Goal: Check status: Check status

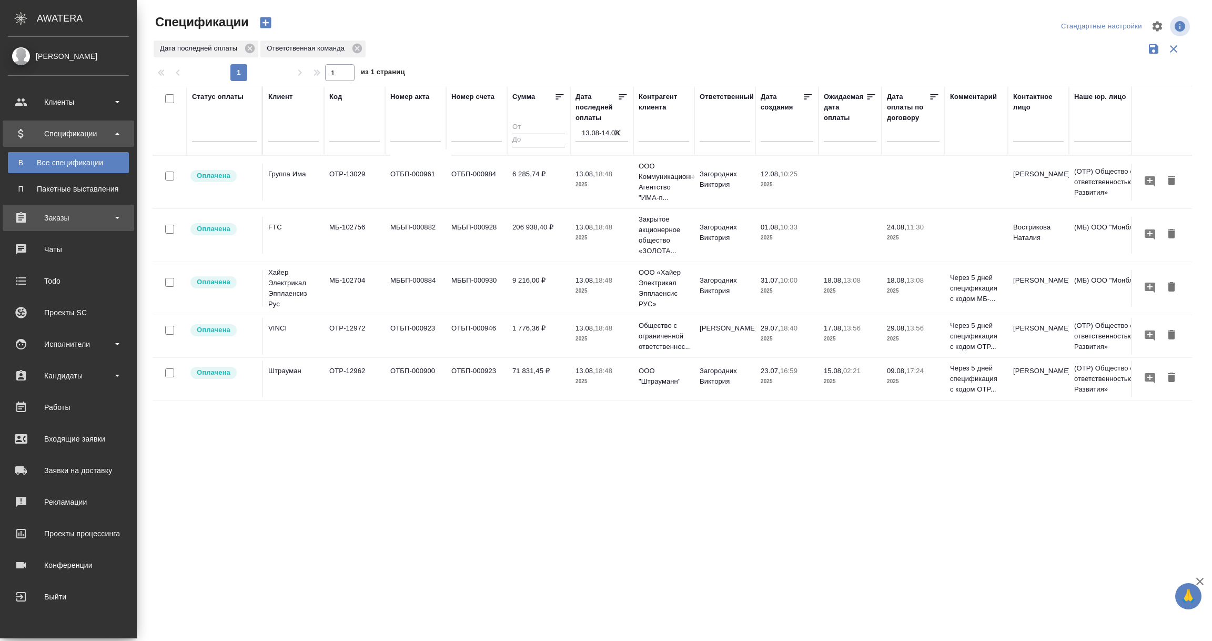
click at [64, 216] on div "Заказы" at bounding box center [68, 218] width 121 height 16
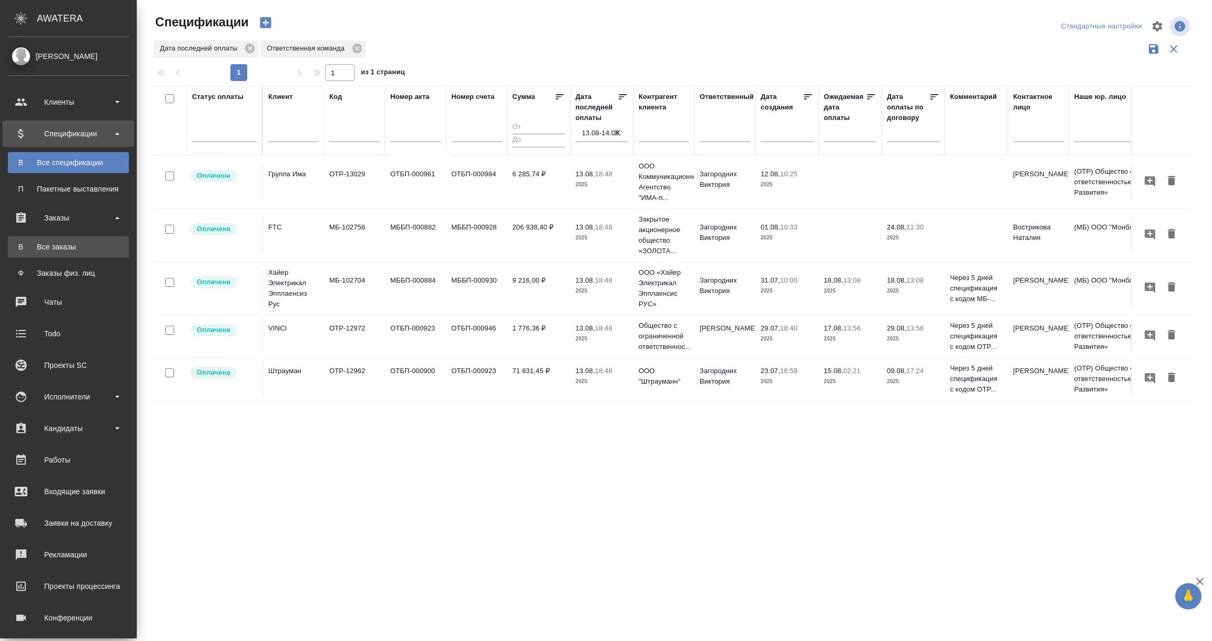
click at [56, 256] on link "В Все заказы" at bounding box center [68, 246] width 121 height 21
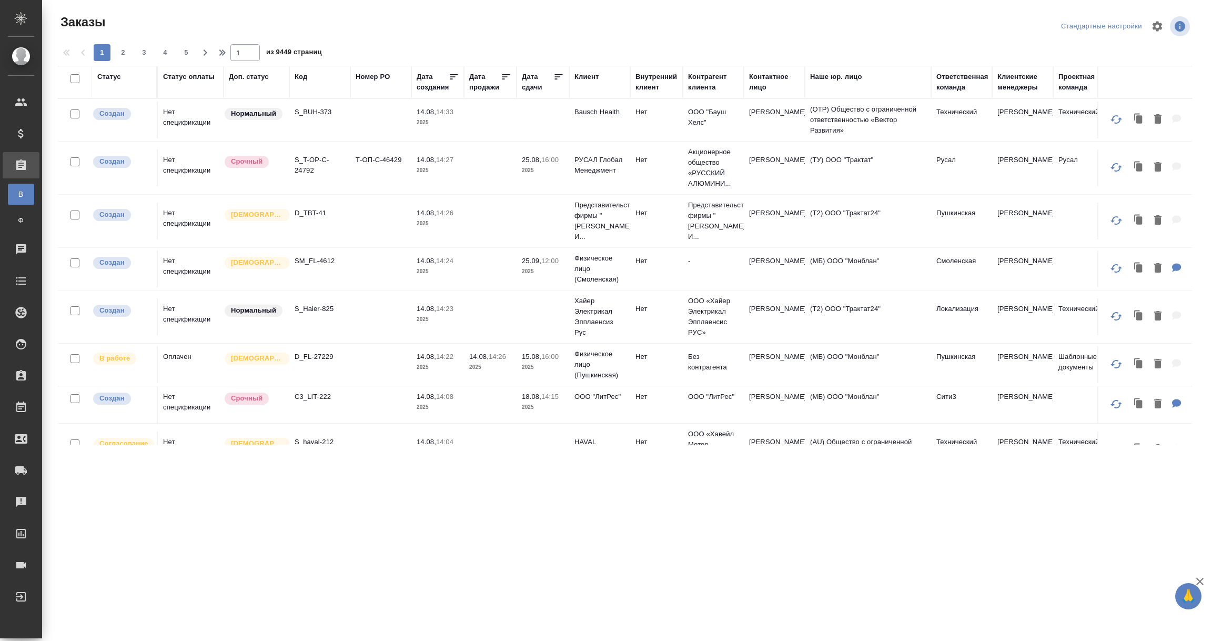
click at [305, 77] on div "Код" at bounding box center [301, 77] width 13 height 11
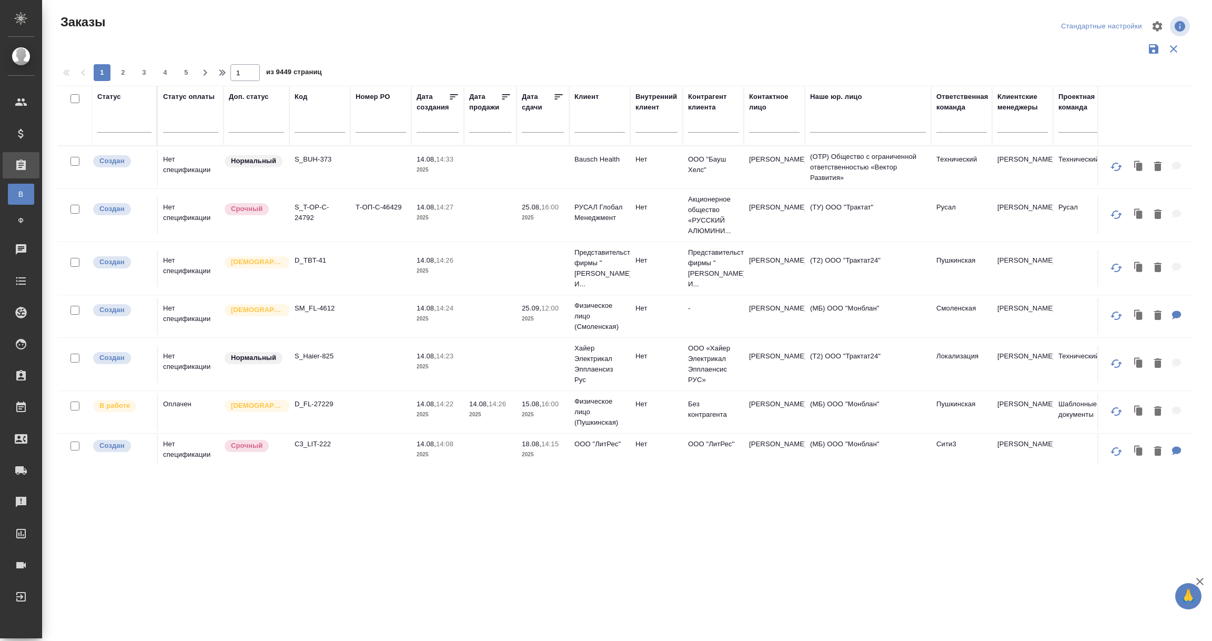
click at [307, 120] on input "text" at bounding box center [320, 125] width 50 height 13
paste input "S_NNRD-300"
type input "S_NNRD-300"
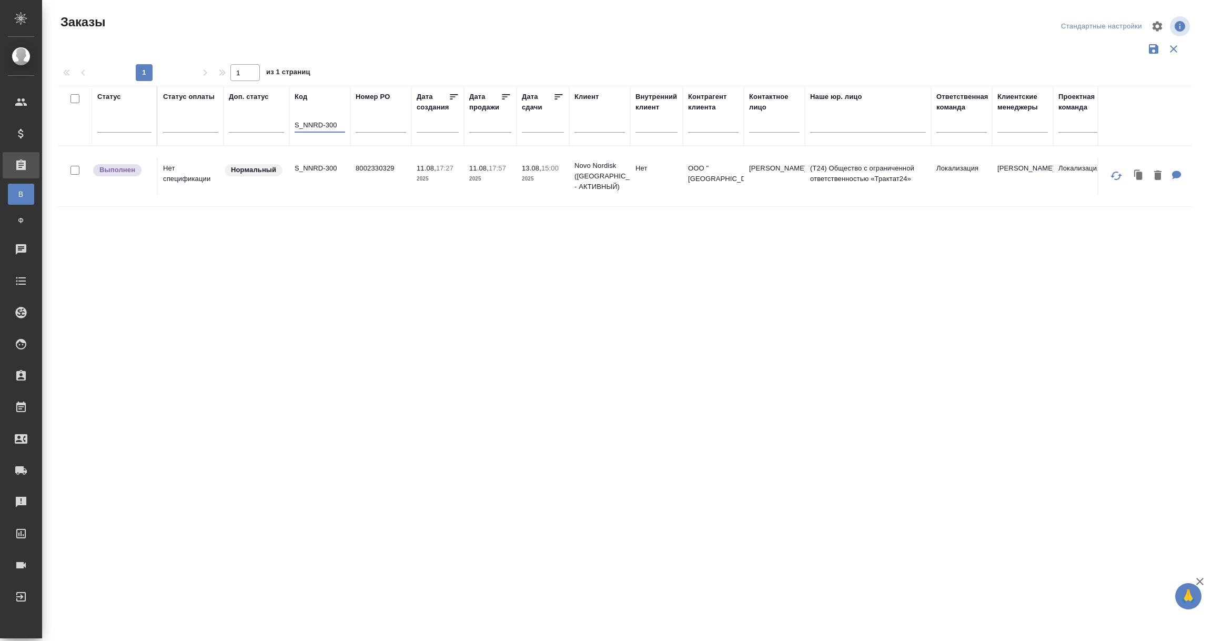
click at [200, 170] on td "Нет спецификации" at bounding box center [191, 176] width 66 height 37
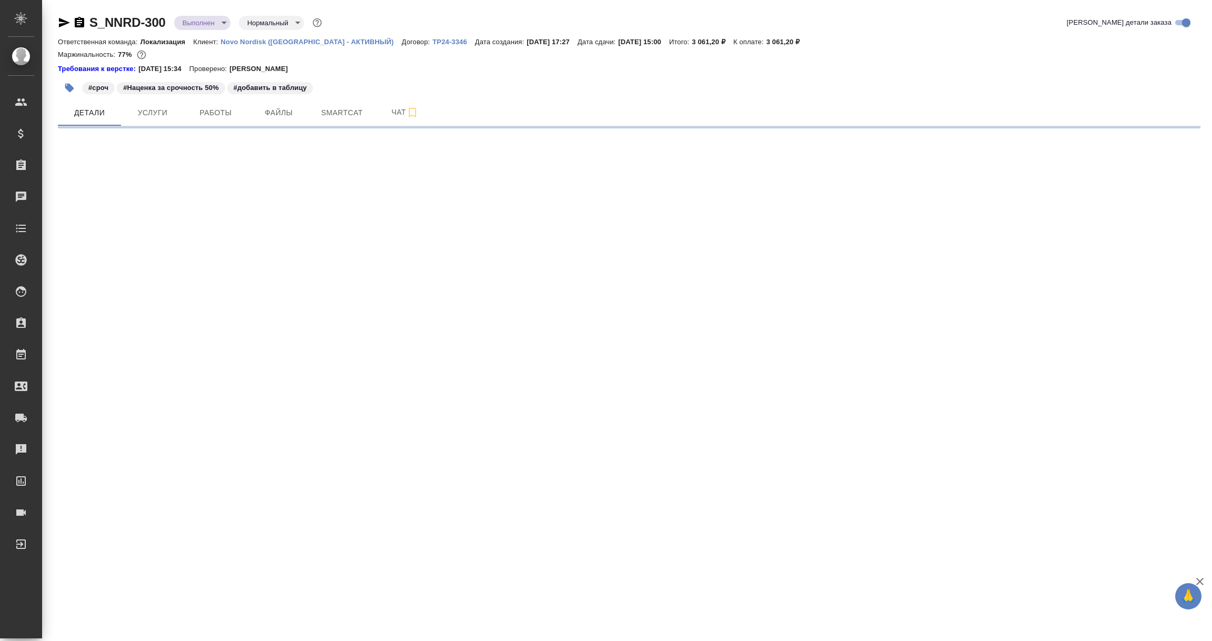
select select "RU"
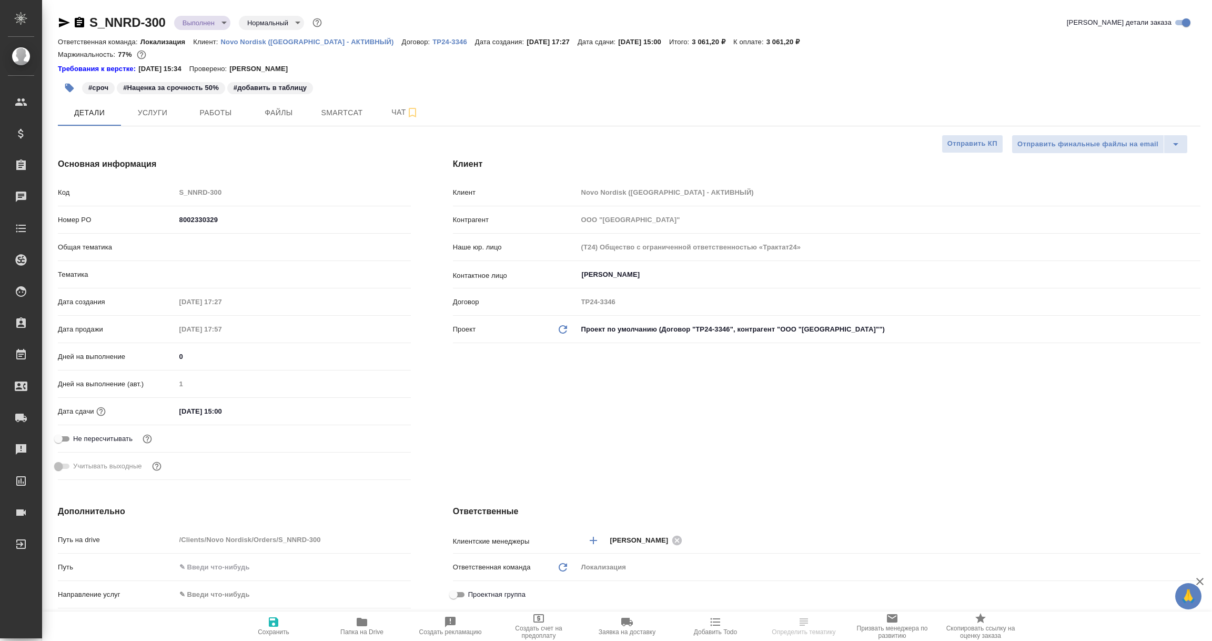
type textarea "x"
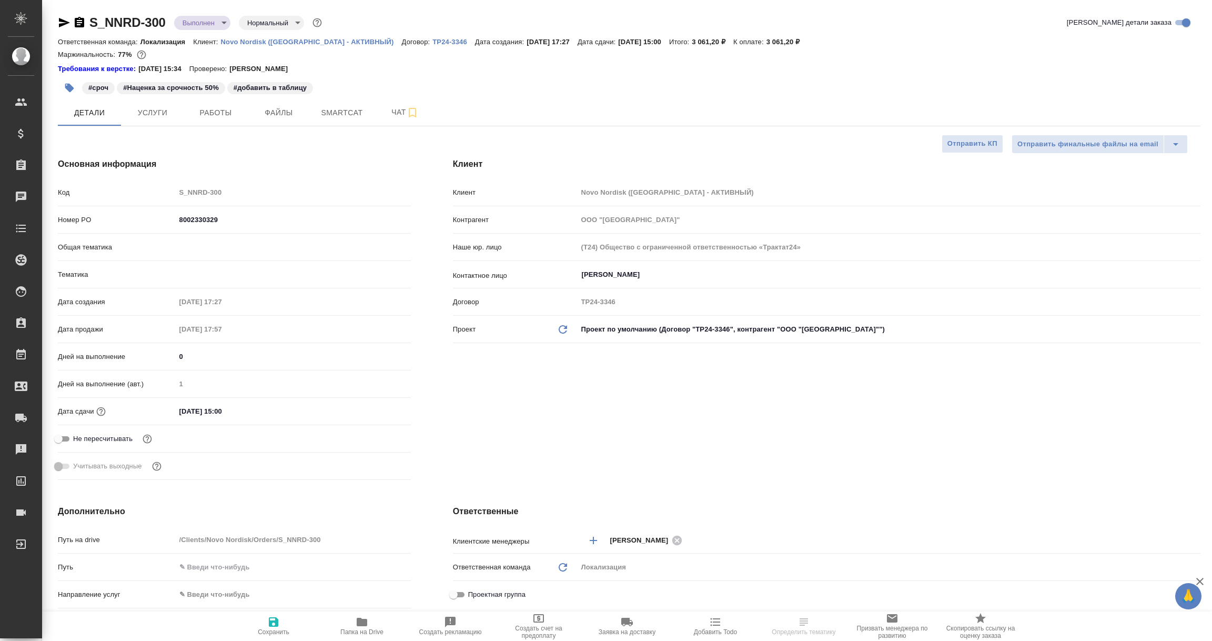
type textarea "x"
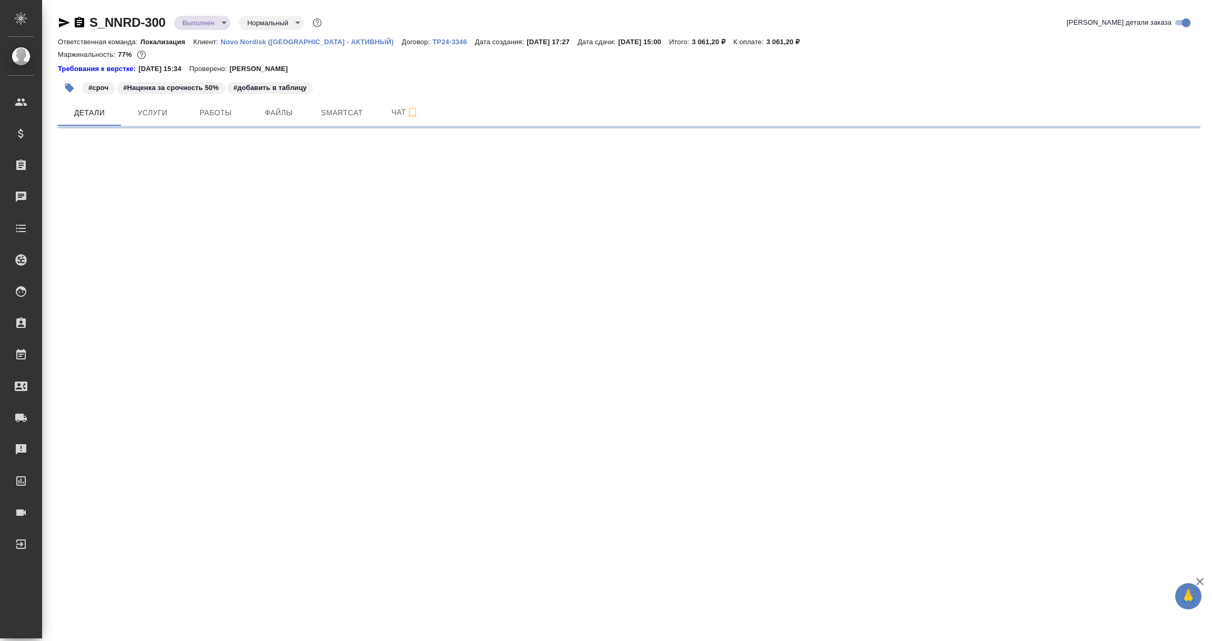
select select "RU"
